Goal: Find specific page/section: Locate a particular part of the current website

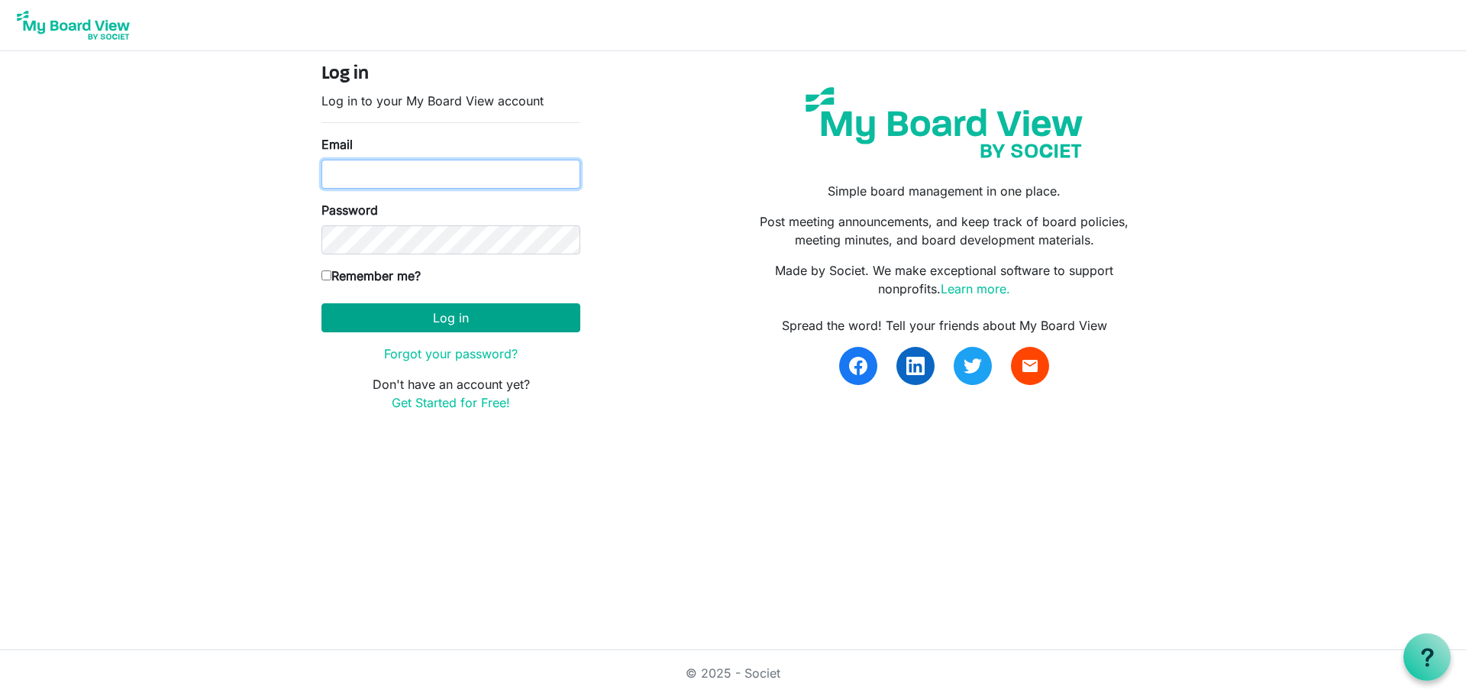
type input "knorwood@hpl.ca"
click at [486, 322] on button "Log in" at bounding box center [450, 317] width 259 height 29
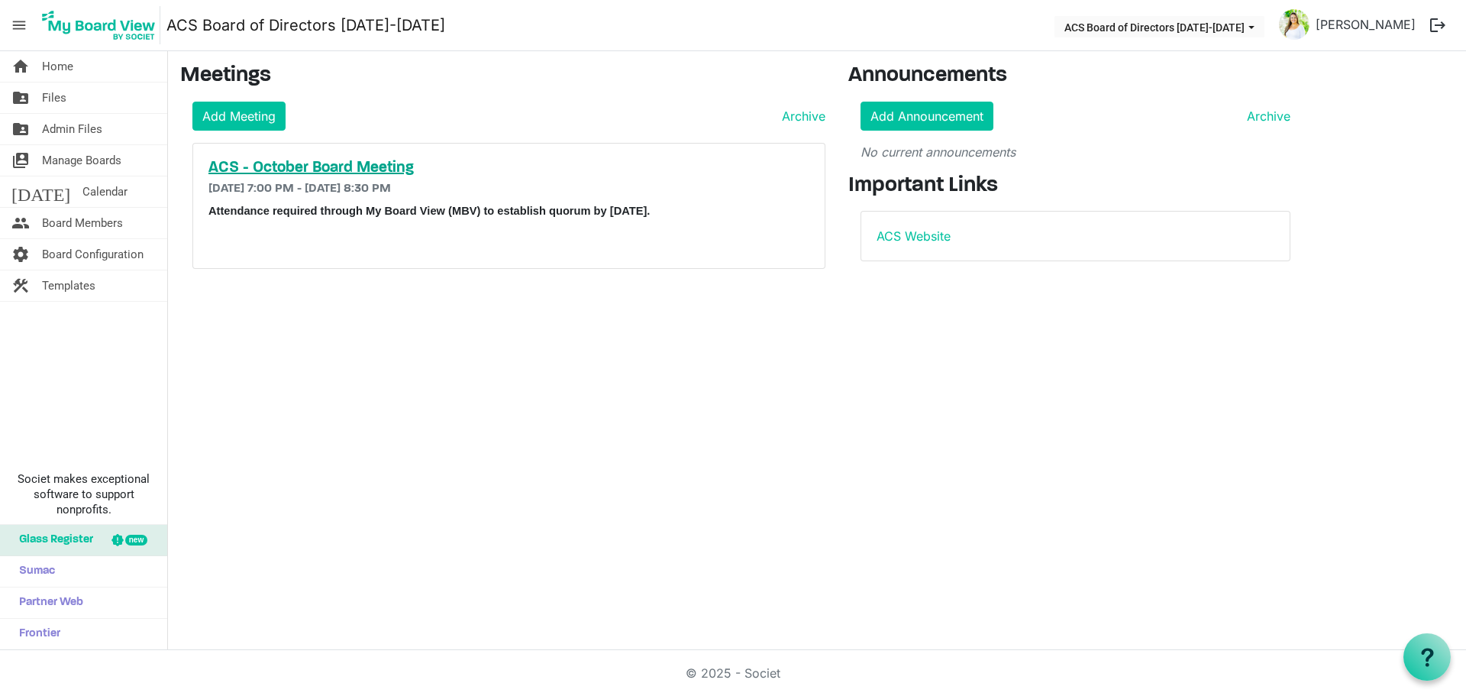
click at [339, 169] on h5 "ACS - October Board Meeting" at bounding box center [508, 168] width 601 height 18
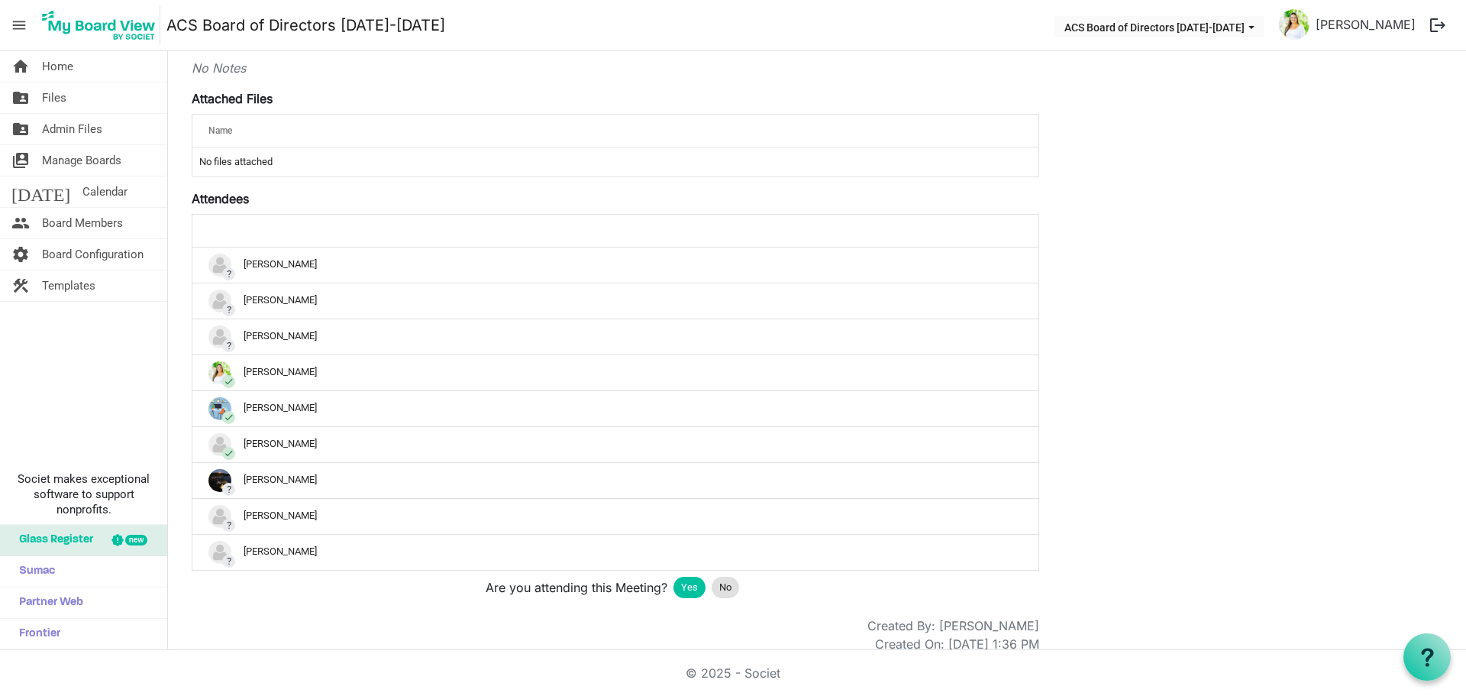
scroll to position [305, 0]
